Goal: Transaction & Acquisition: Purchase product/service

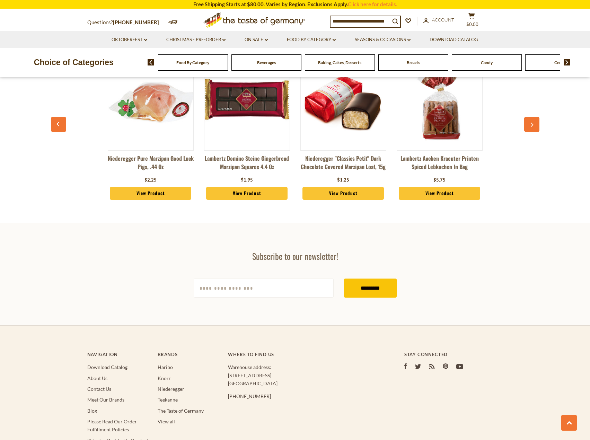
scroll to position [1766, 0]
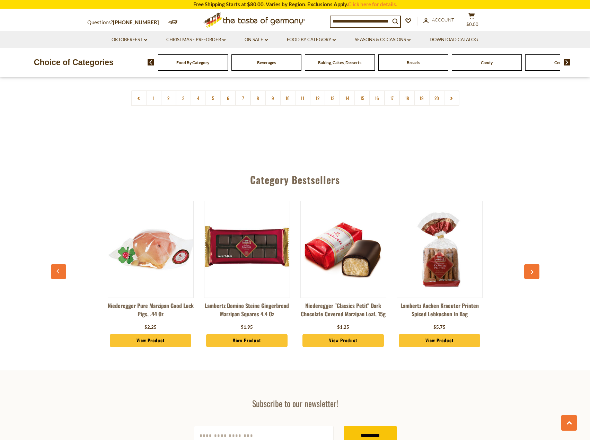
click at [154, 301] on link "Niederegger Pure Marzipan Good Luck Pigs, .44 oz" at bounding box center [151, 311] width 86 height 21
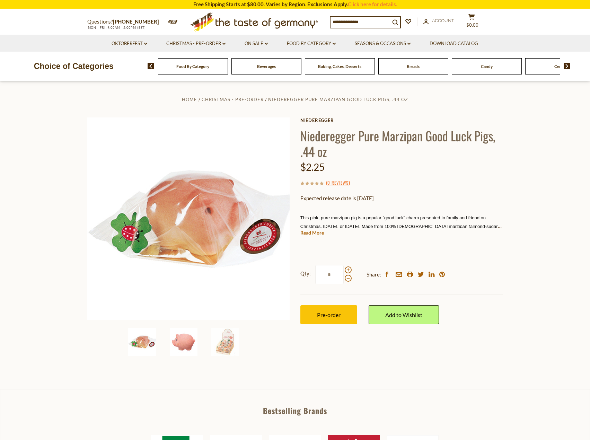
click at [185, 343] on img at bounding box center [184, 342] width 28 height 28
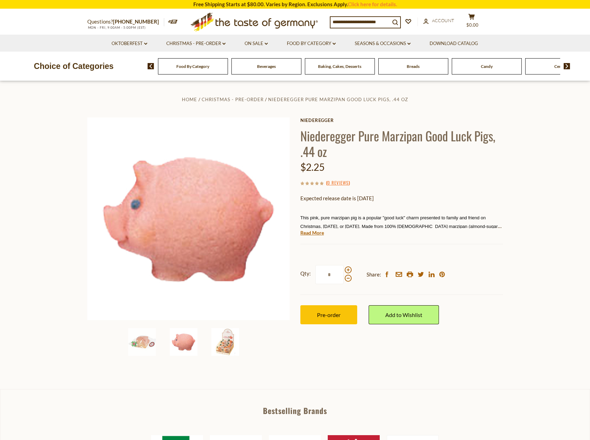
click at [224, 346] on img at bounding box center [225, 342] width 28 height 28
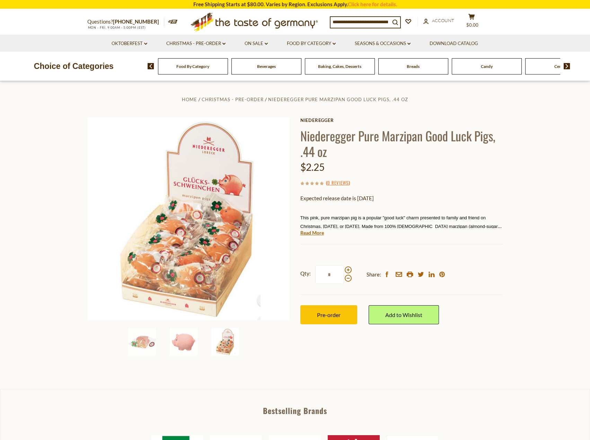
click at [276, 26] on icon ".st0{fill:#EDD300;} .st1{fill:#D33E21;}" at bounding box center [254, 21] width 130 height 25
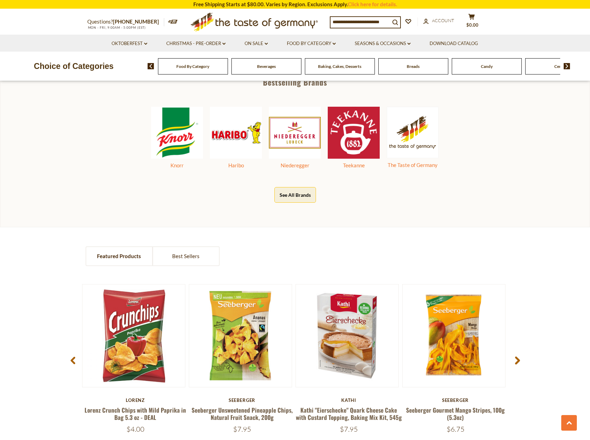
scroll to position [519, 0]
